Goal: Obtain resource: Download file/media

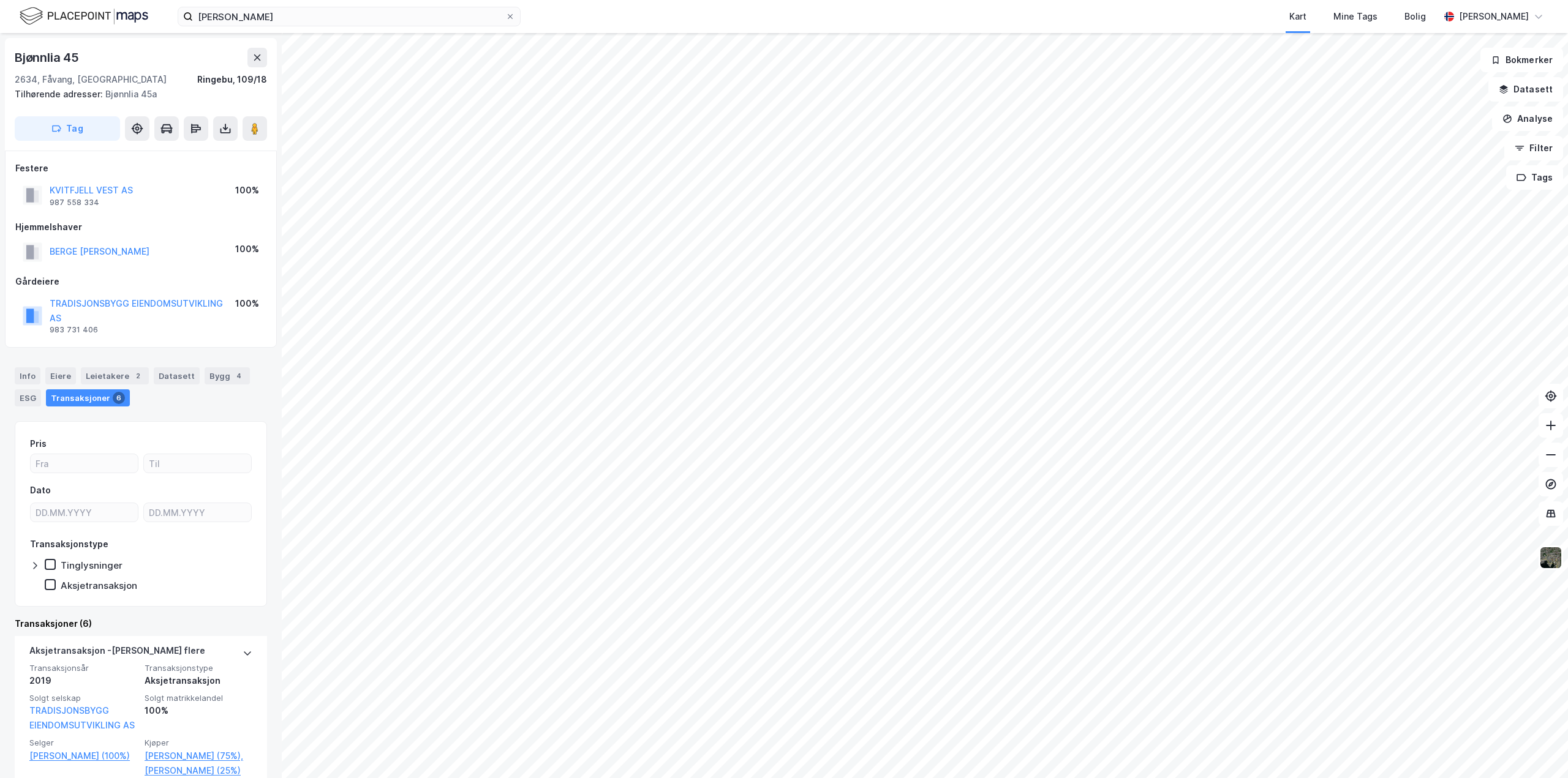
click at [892, 0] on html "[PERSON_NAME] Kart Mine Tags Bolig [PERSON_NAME] [STREET_ADDRESS], Innlandet [G…" at bounding box center [784, 389] width 1568 height 778
click at [272, 777] on html "[PERSON_NAME] Kart Mine Tags Bolig [PERSON_NAME] [STREET_ADDRESS], Innlandet [G…" at bounding box center [784, 389] width 1568 height 778
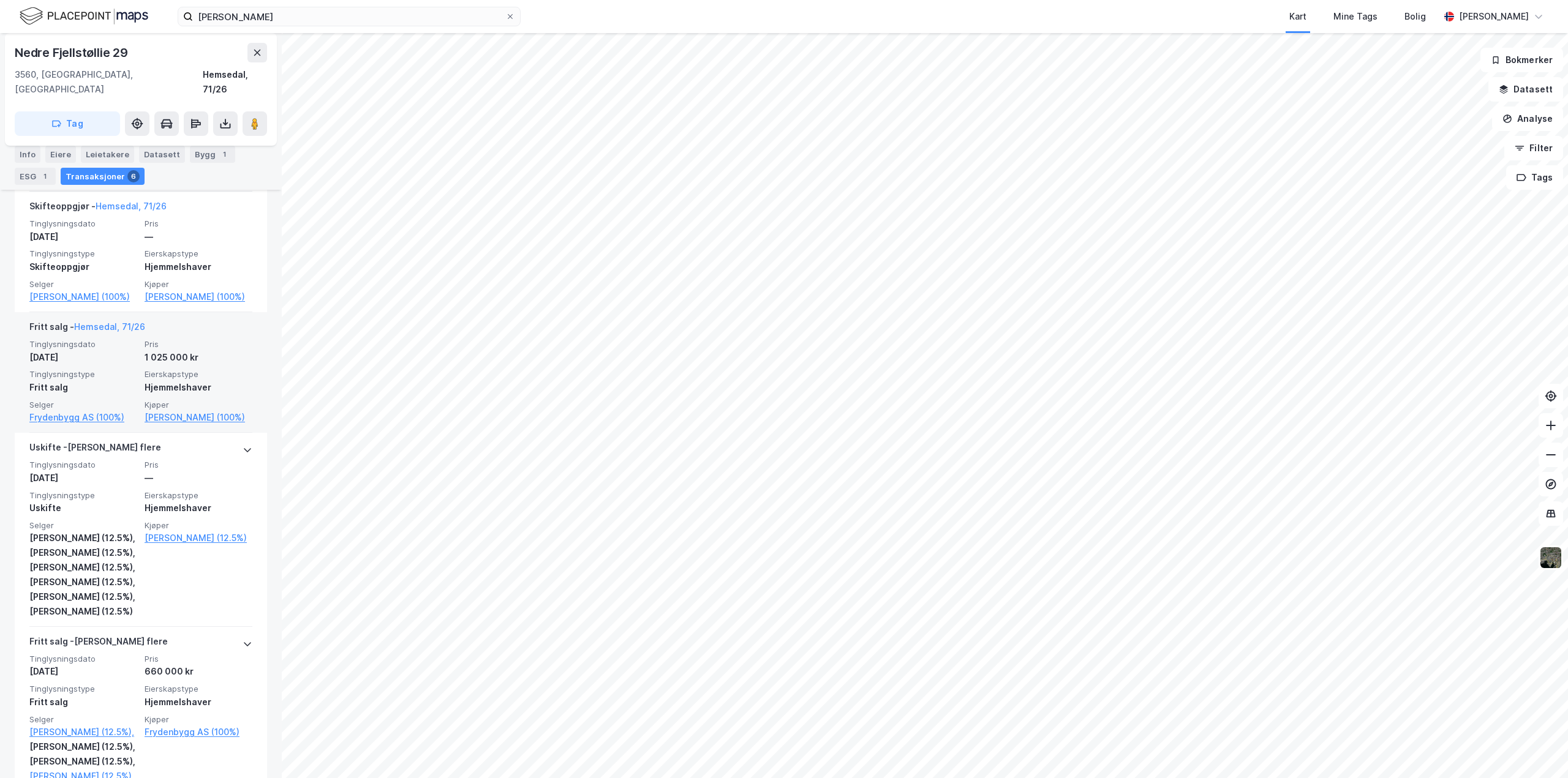
scroll to position [617, 0]
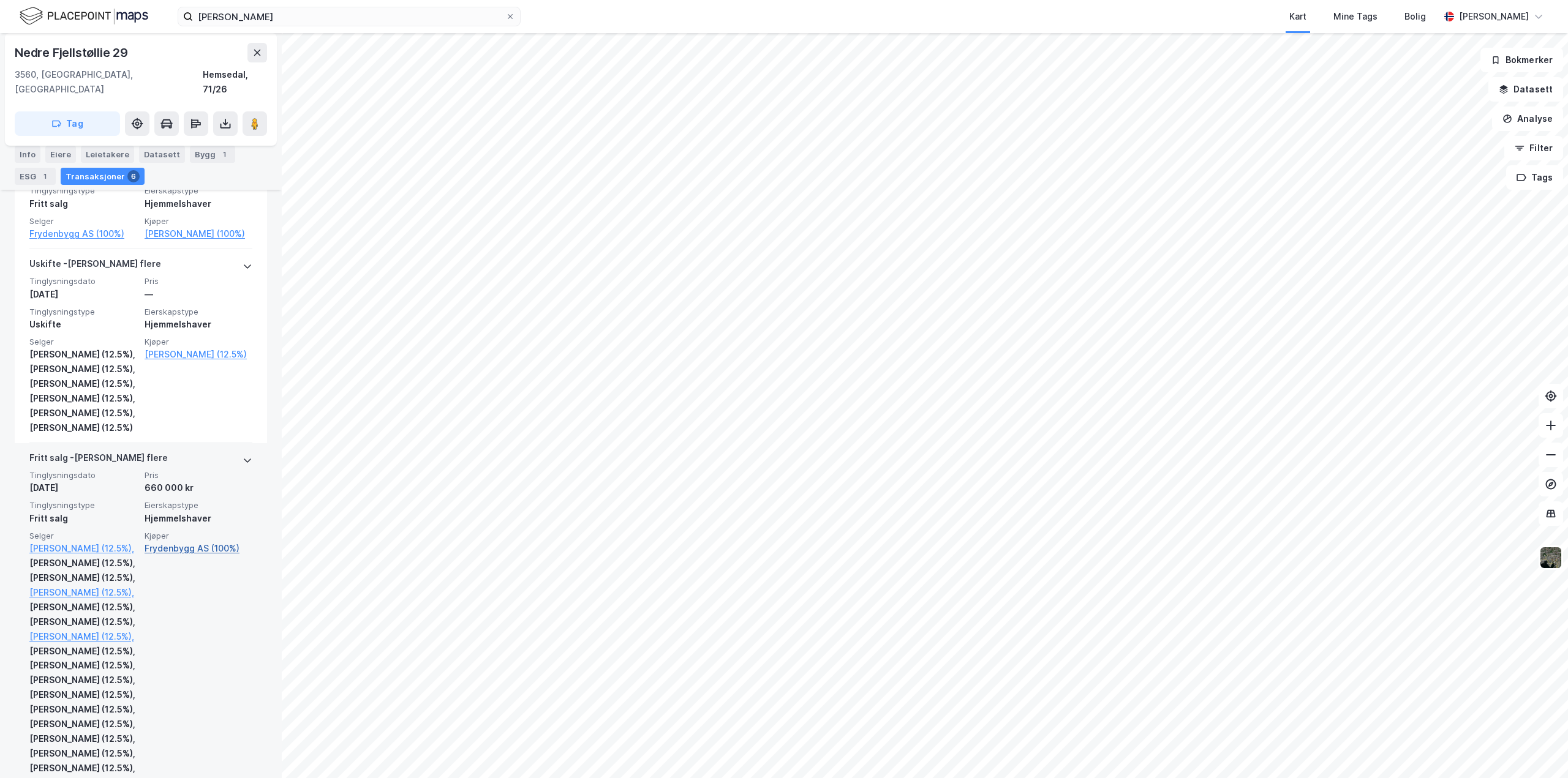
click at [176, 549] on link "Frydenbygg AS (100%)" at bounding box center [198, 549] width 108 height 15
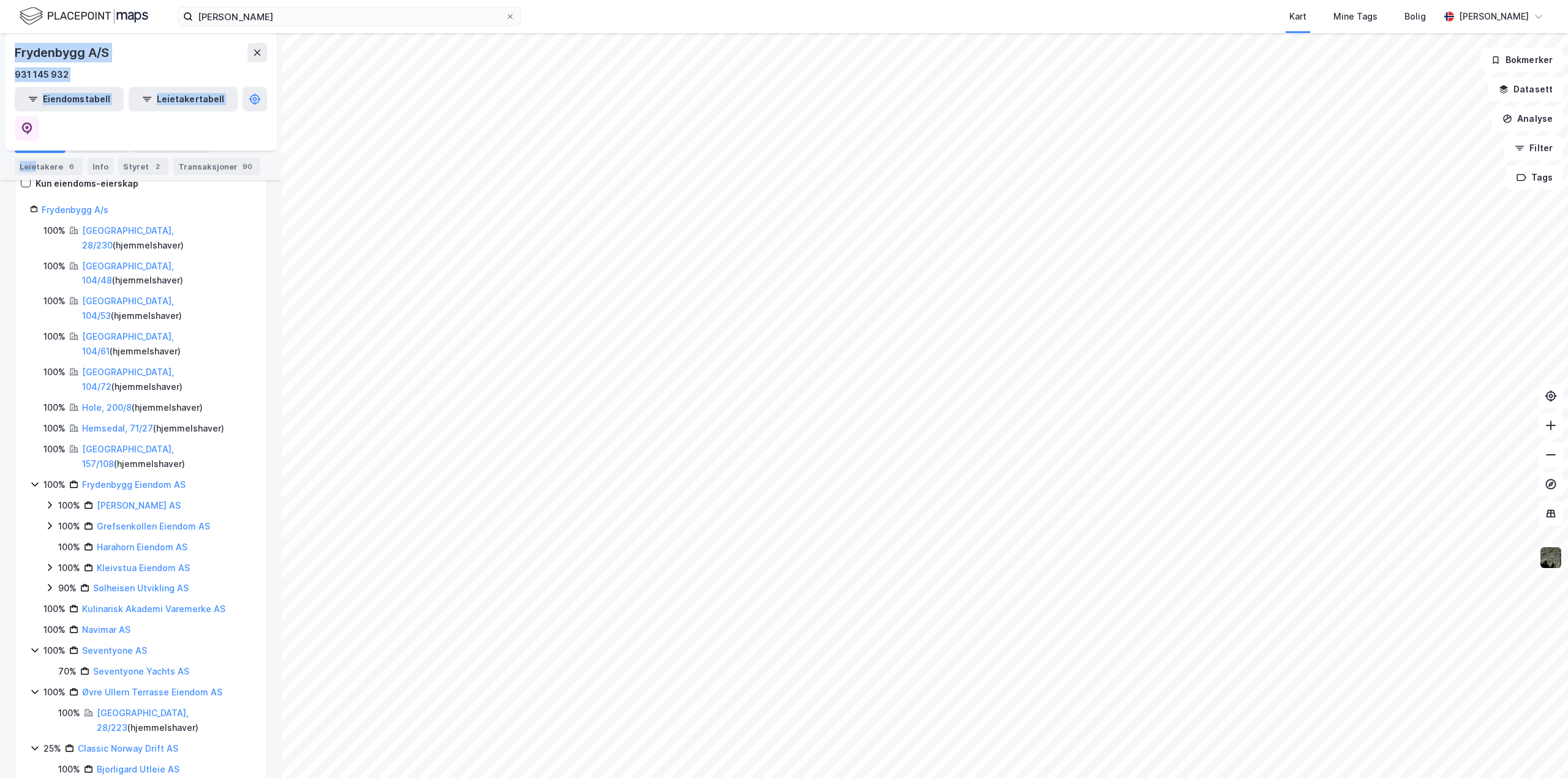
scroll to position [584, 0]
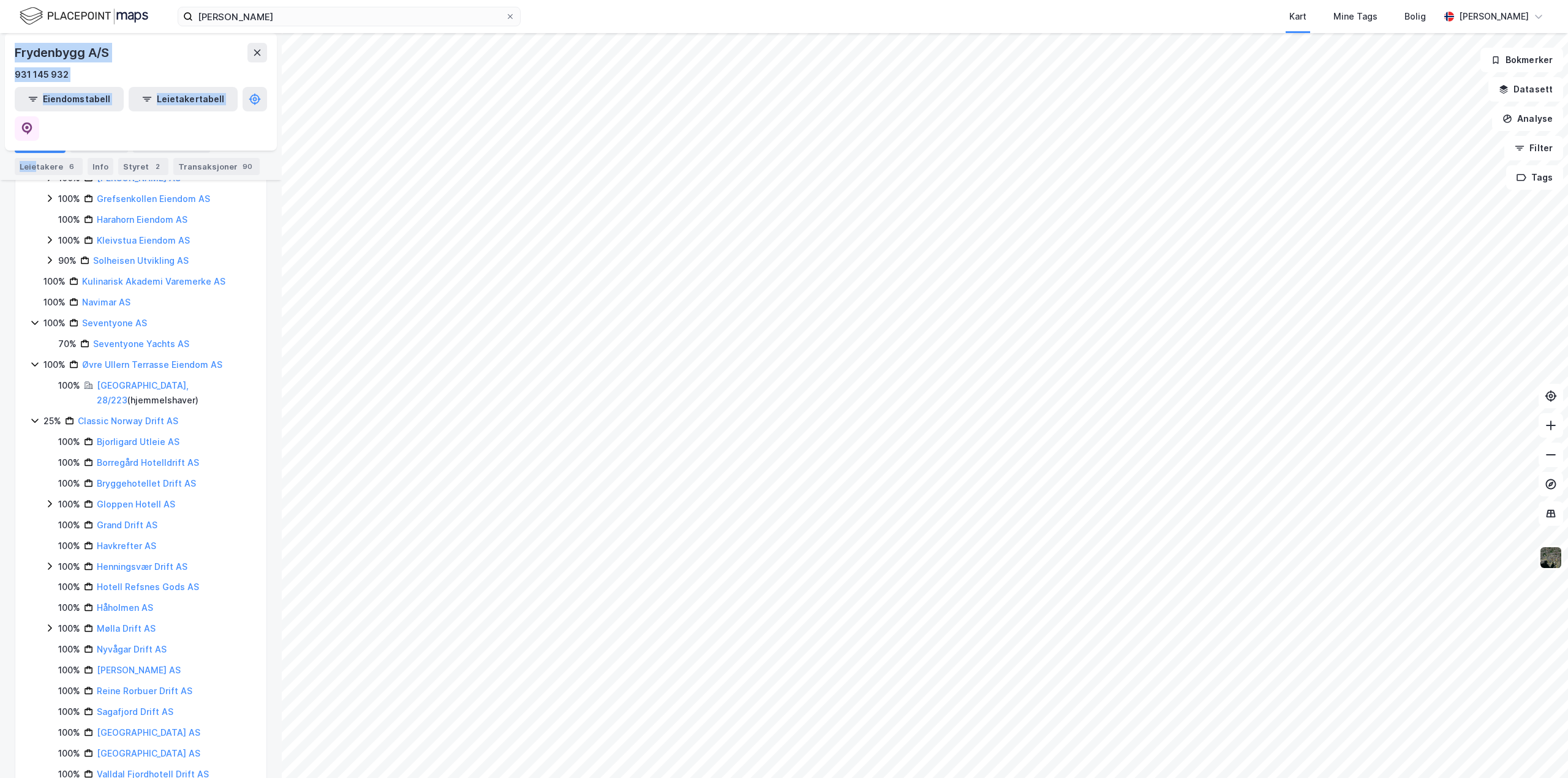
drag, startPoint x: 34, startPoint y: 279, endPoint x: 67, endPoint y: 807, distance: 529.0
click at [67, 777] on html "[PERSON_NAME] Kart Mine Tags Bolig [PERSON_NAME] Nedre Fjellstøllie 29 Gårdeier…" at bounding box center [784, 389] width 1568 height 778
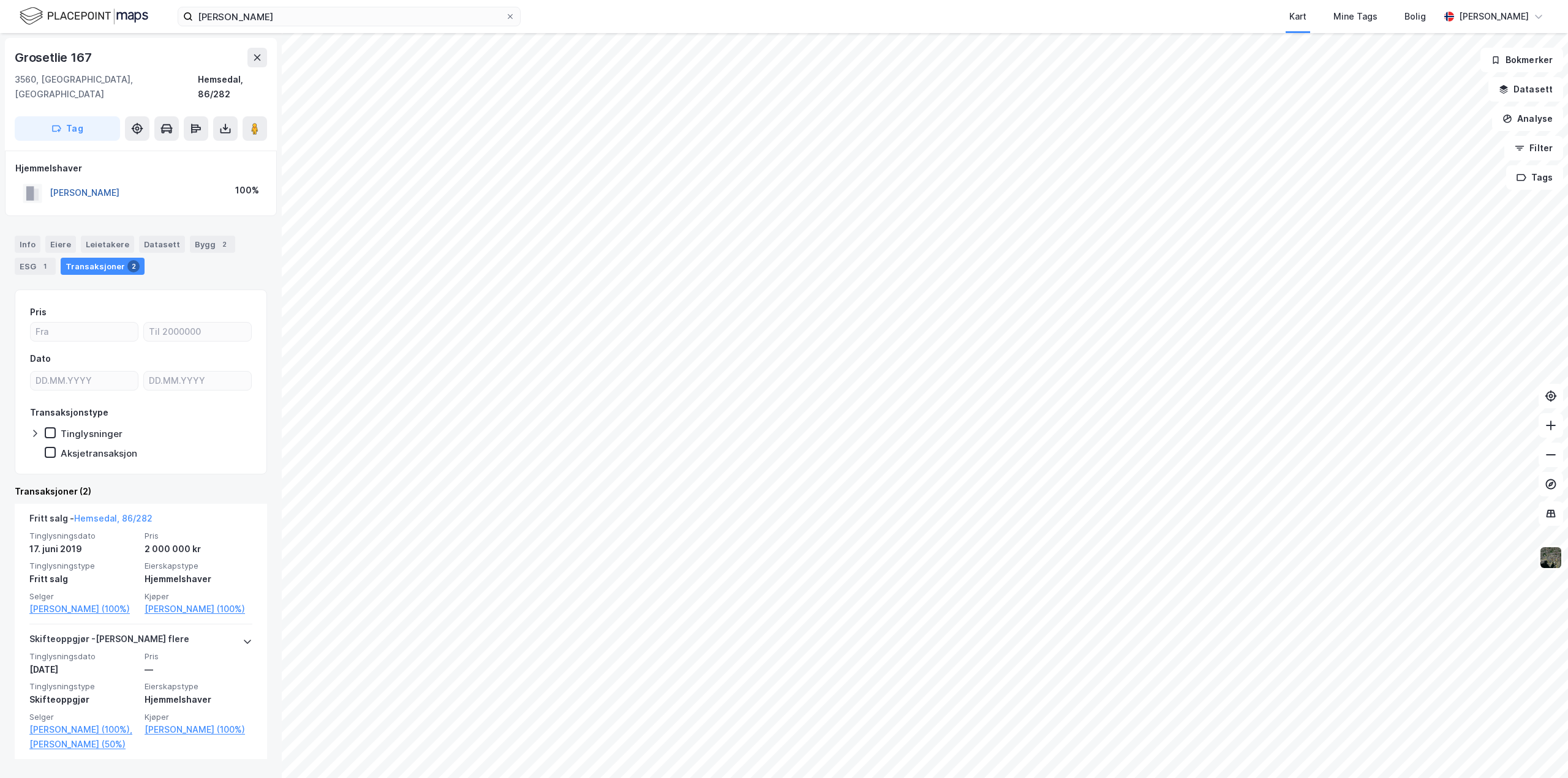
click at [0, 0] on button "[PERSON_NAME]" at bounding box center [0, 0] width 0 height 0
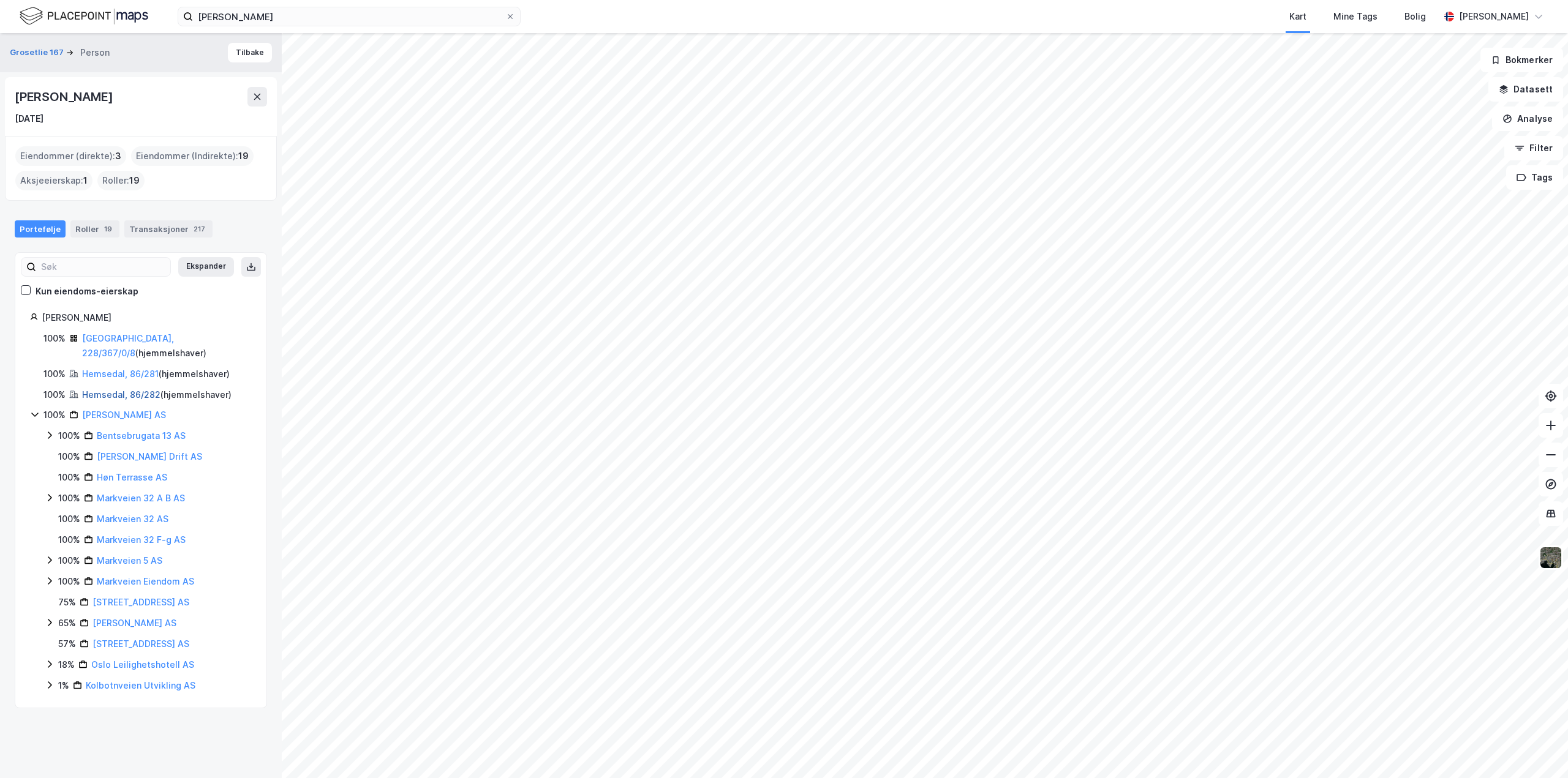
click at [118, 389] on link "Hemsedal, 86/282" at bounding box center [121, 394] width 78 height 10
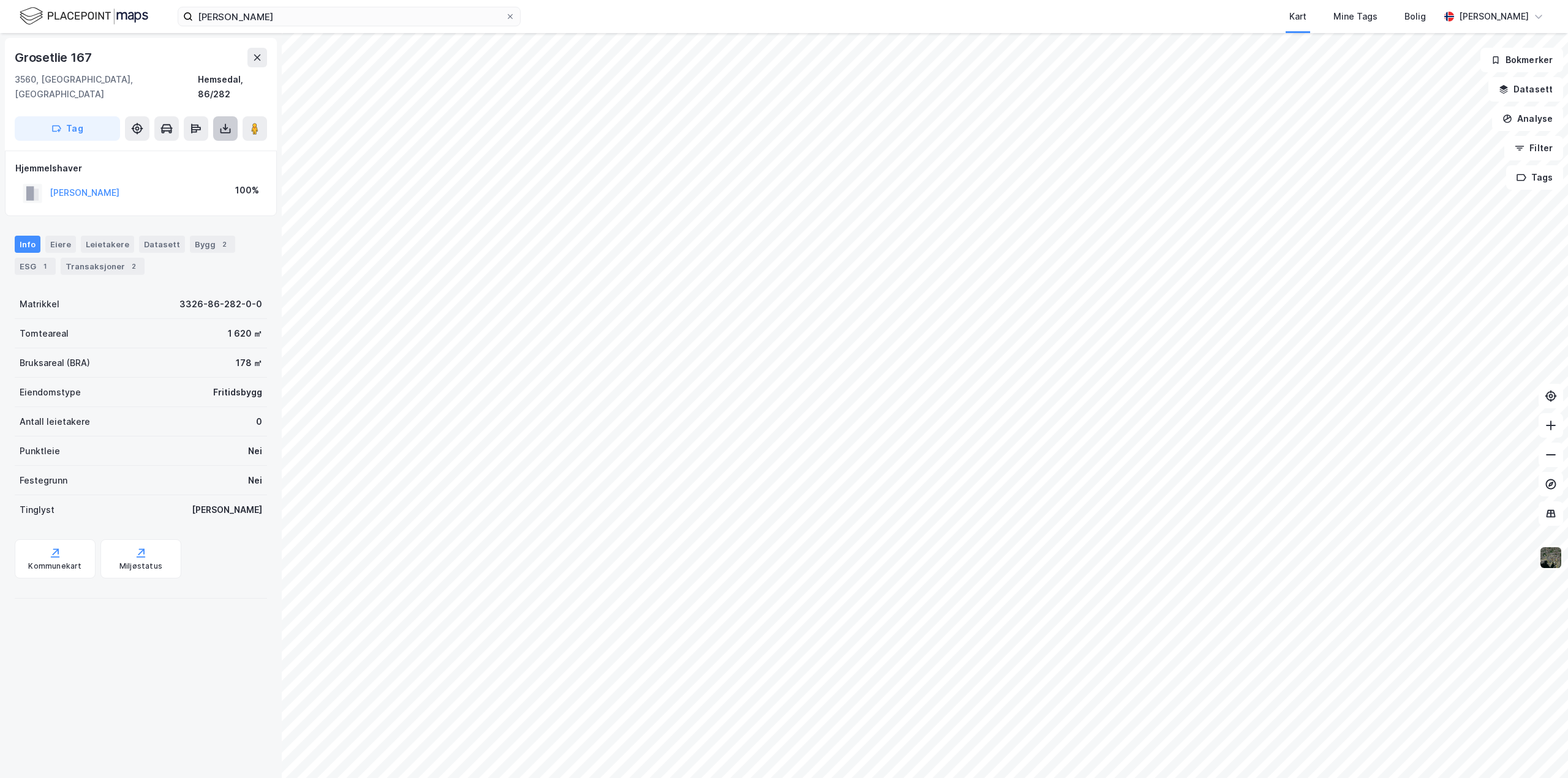
click at [226, 127] on icon at bounding box center [225, 129] width 5 height 3
click at [177, 148] on div "Last ned grunnbok" at bounding box center [165, 152] width 71 height 10
